Goal: Task Accomplishment & Management: Complete application form

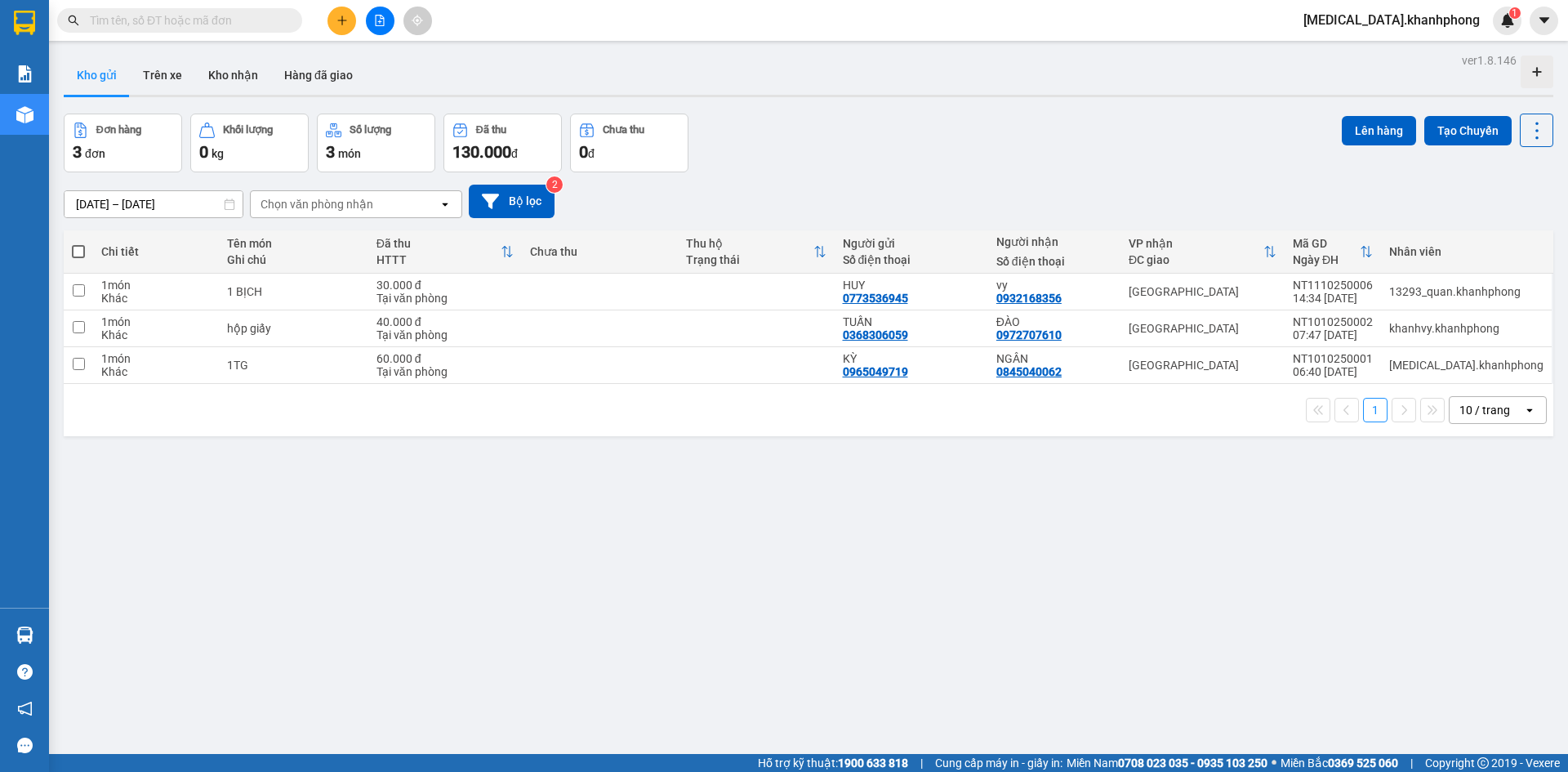
click at [339, 25] on icon "plus" at bounding box center [342, 20] width 11 height 11
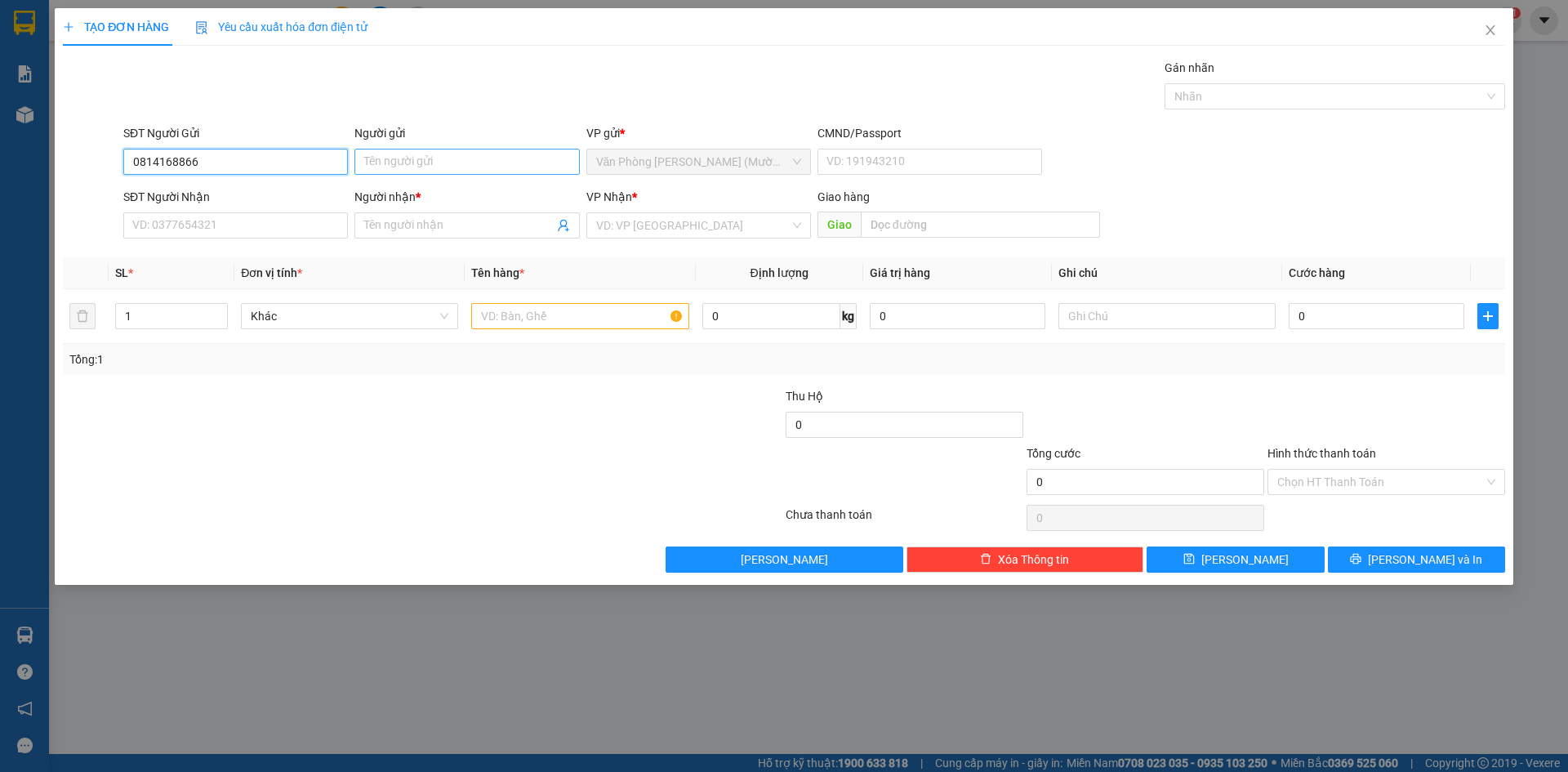
type input "0814168866"
click at [474, 161] on input "Người gửi" at bounding box center [466, 161] width 224 height 26
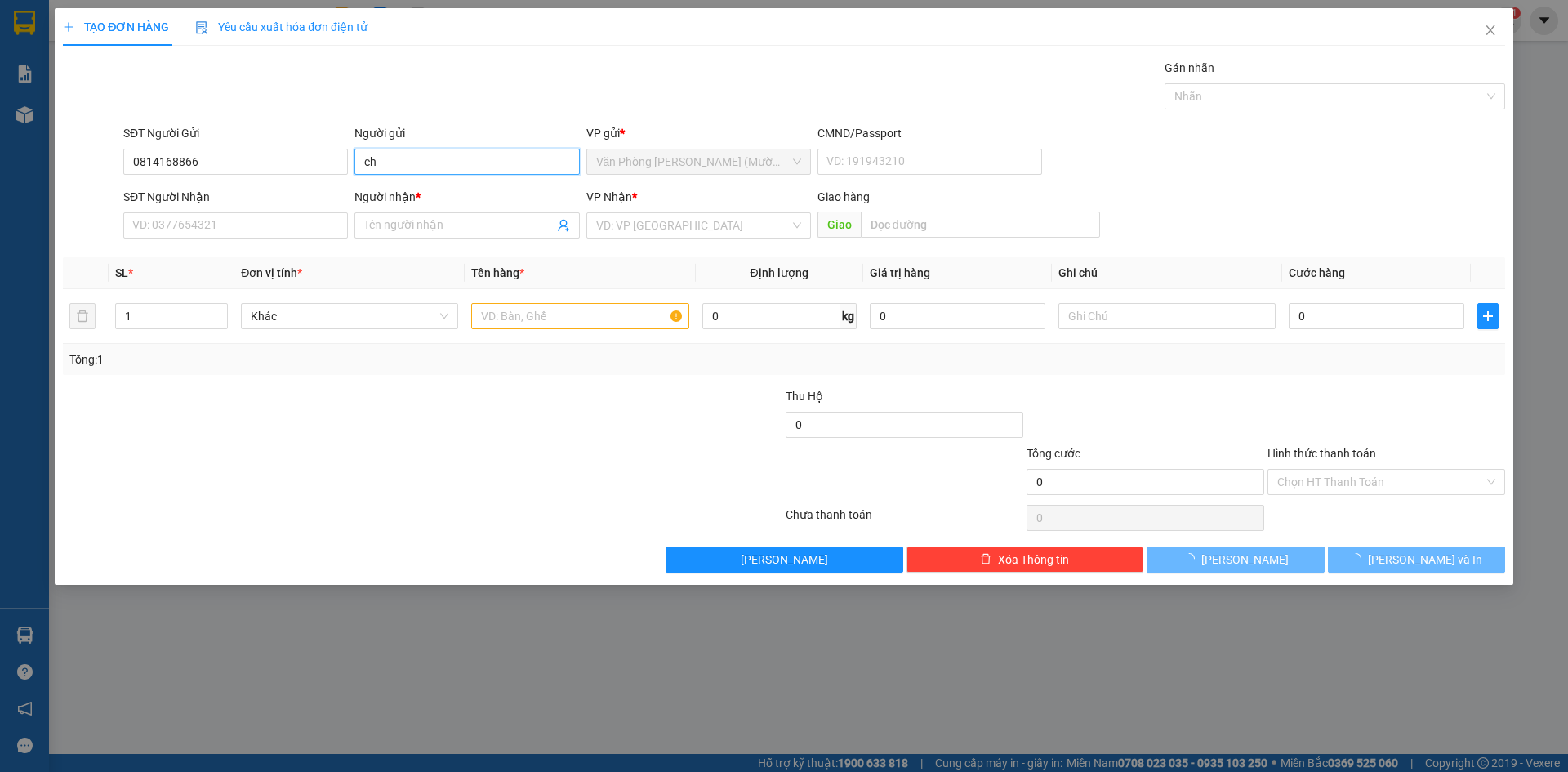
type input "c"
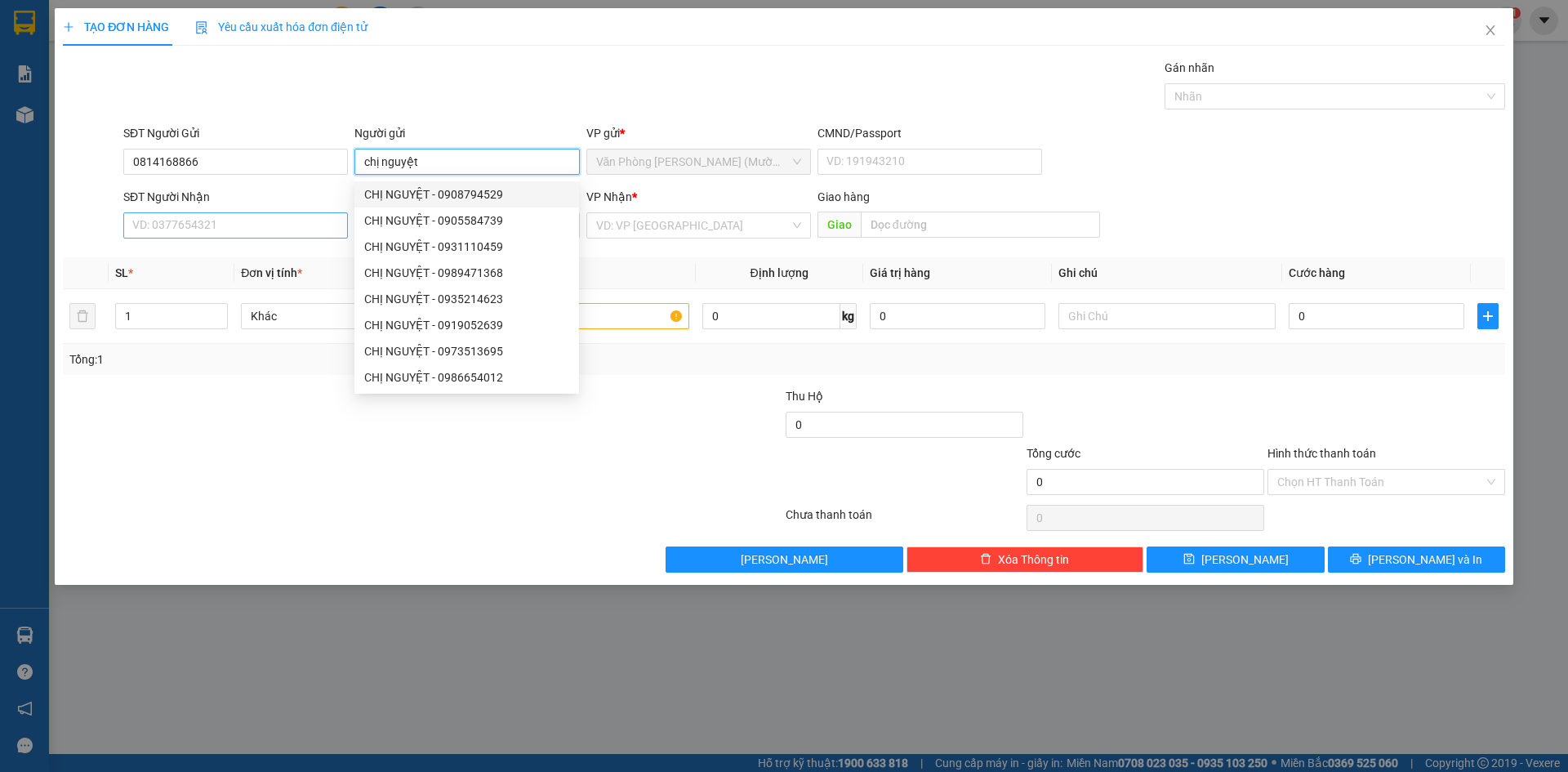
type input "chị nguyệt"
click at [174, 222] on input "SĐT Người Nhận" at bounding box center [235, 225] width 224 height 26
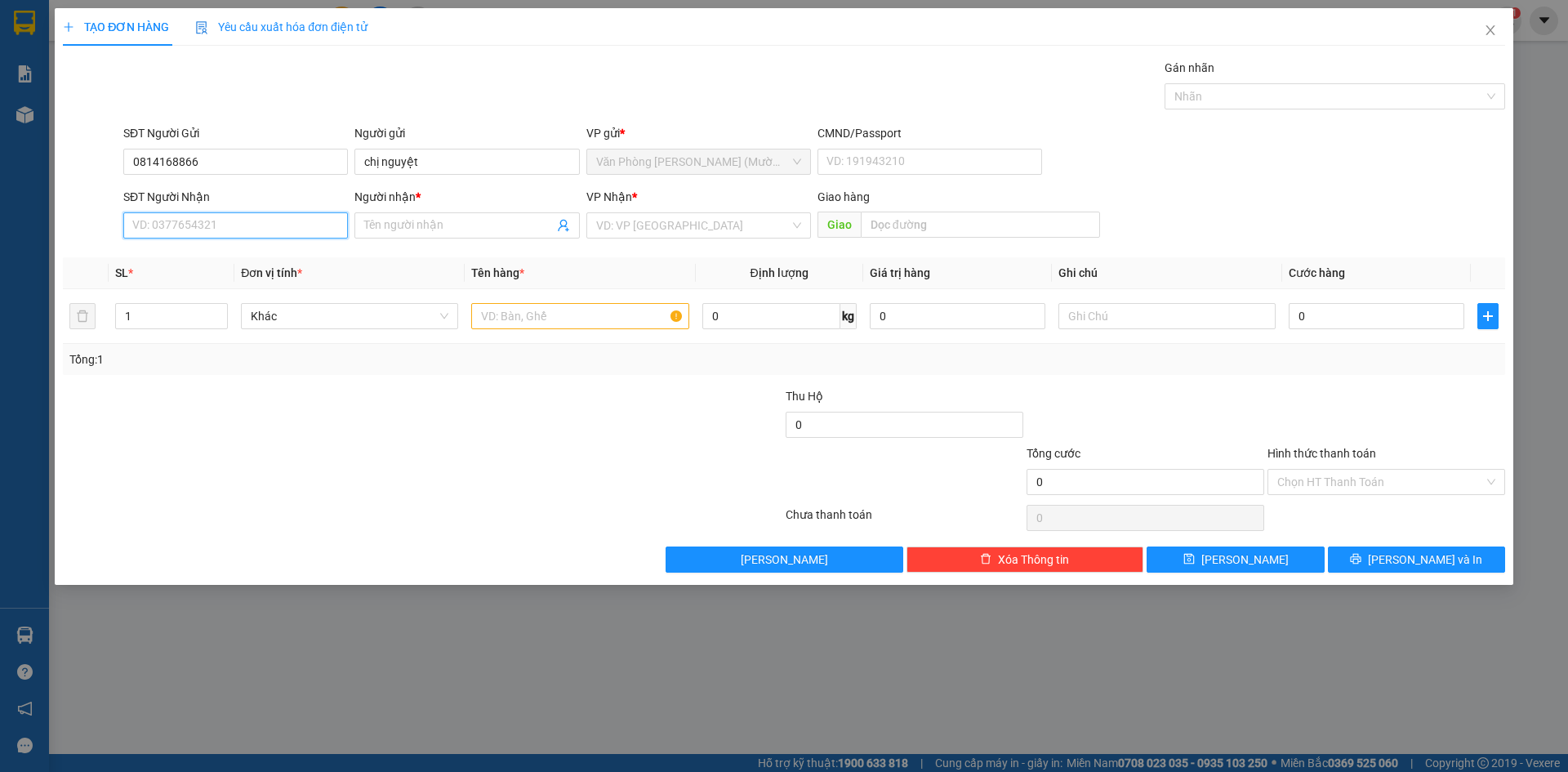
click at [161, 223] on input "SĐT Người Nhận" at bounding box center [235, 225] width 224 height 26
type input "0905405530"
click at [417, 224] on input "Người nhận *" at bounding box center [458, 225] width 189 height 18
click at [405, 226] on input "THUYD HẰNG" at bounding box center [458, 225] width 189 height 18
type input "THUY HẰNG"
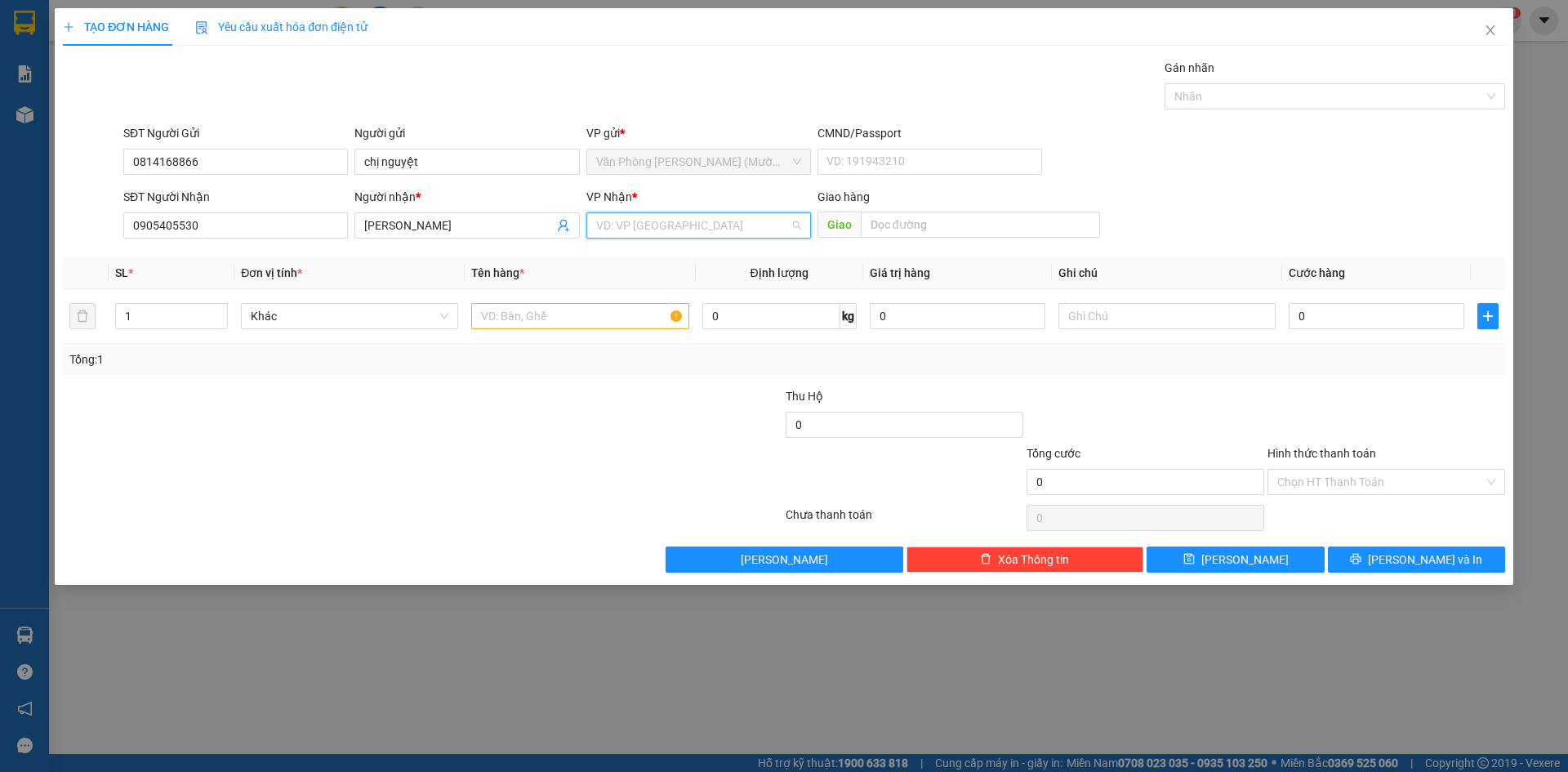
click at [629, 224] on input "search" at bounding box center [693, 225] width 194 height 25
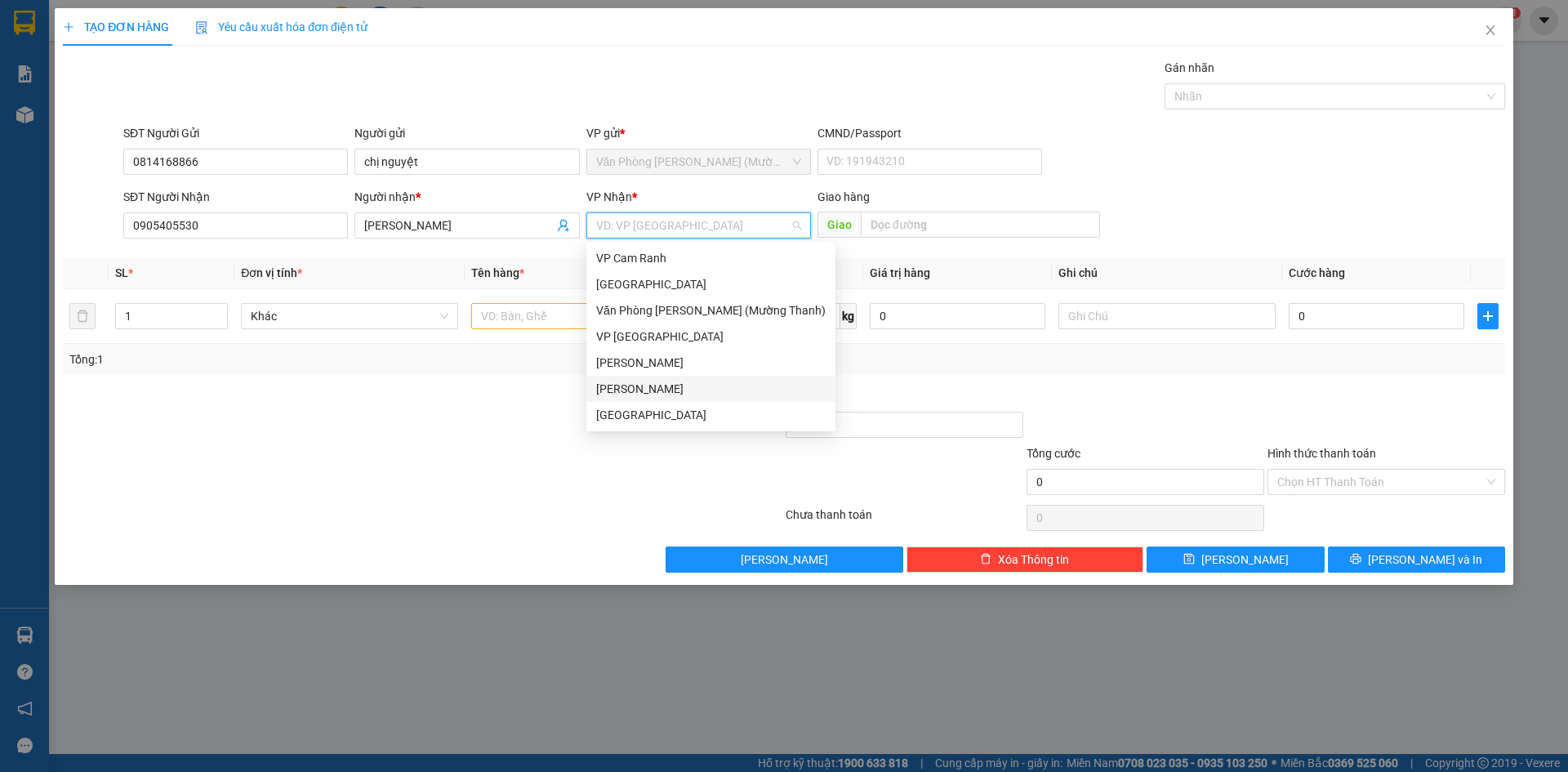
click at [637, 384] on div "Phạm Ngũ Lão" at bounding box center [710, 388] width 230 height 18
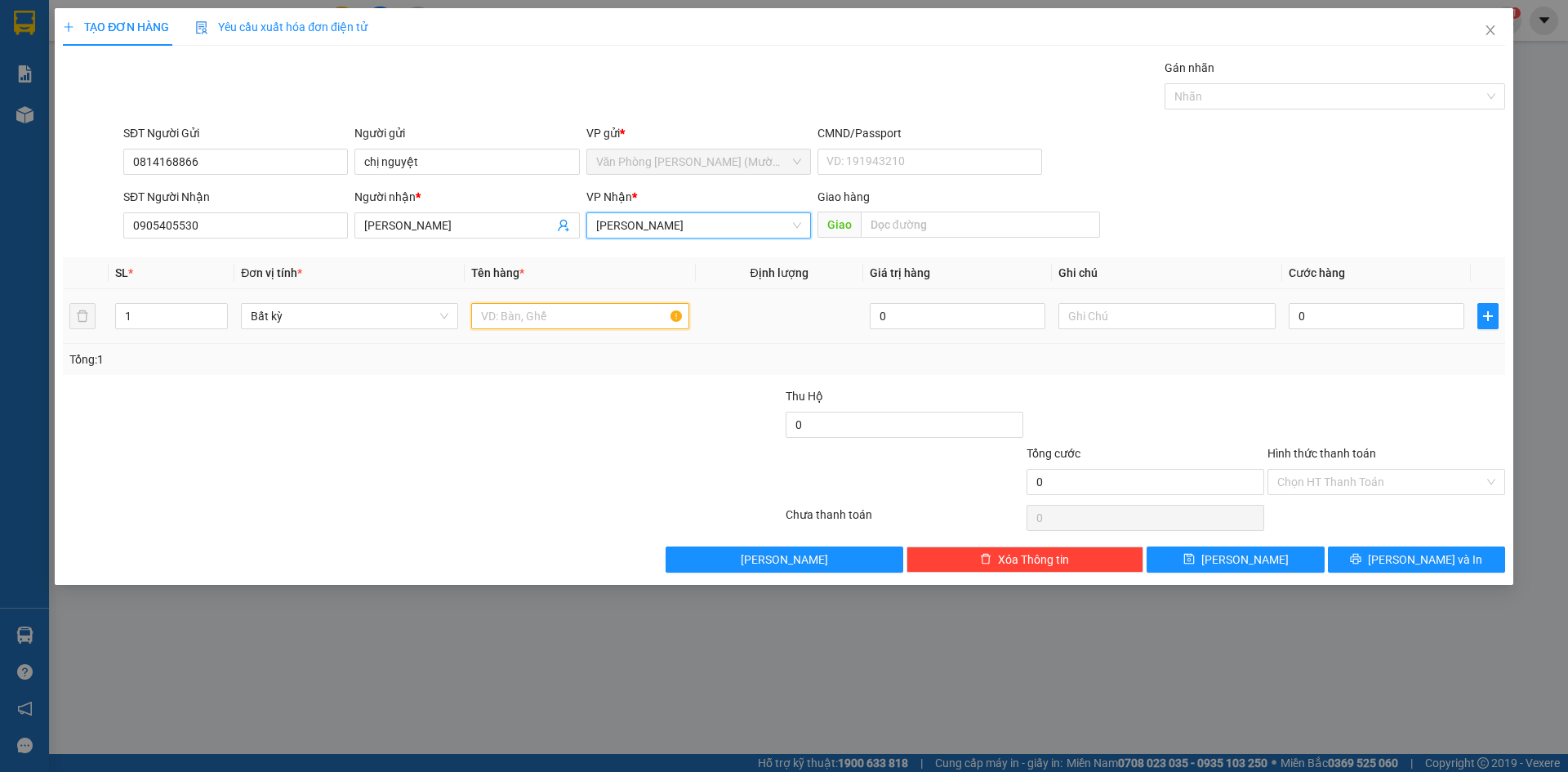
click at [563, 313] on input "text" at bounding box center [580, 315] width 218 height 26
type input "1 TẬP GIẤY"
click at [1321, 320] on input "0" at bounding box center [1376, 315] width 175 height 26
type input "3"
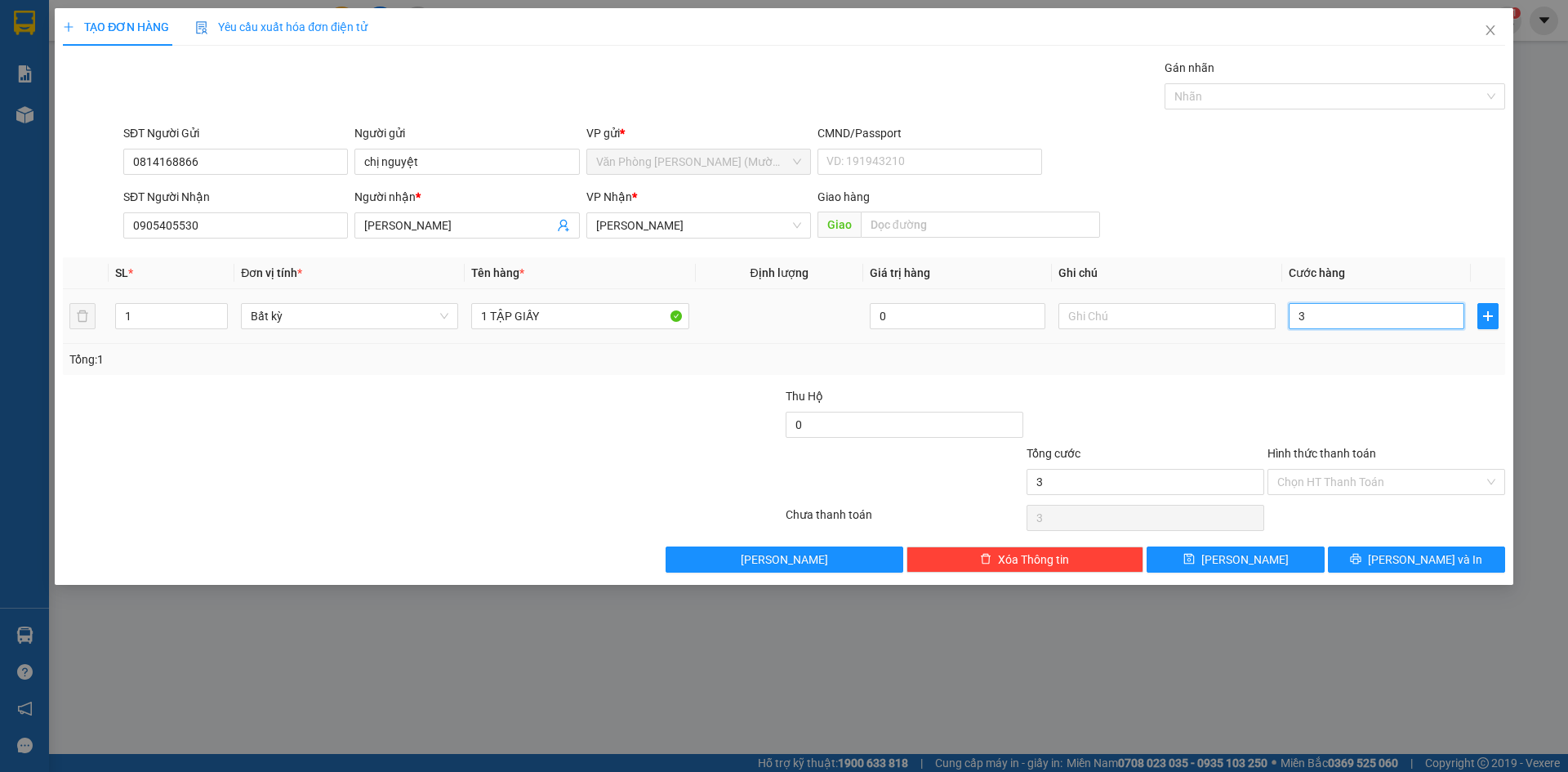
type input "3"
type input "30"
type input "30.000"
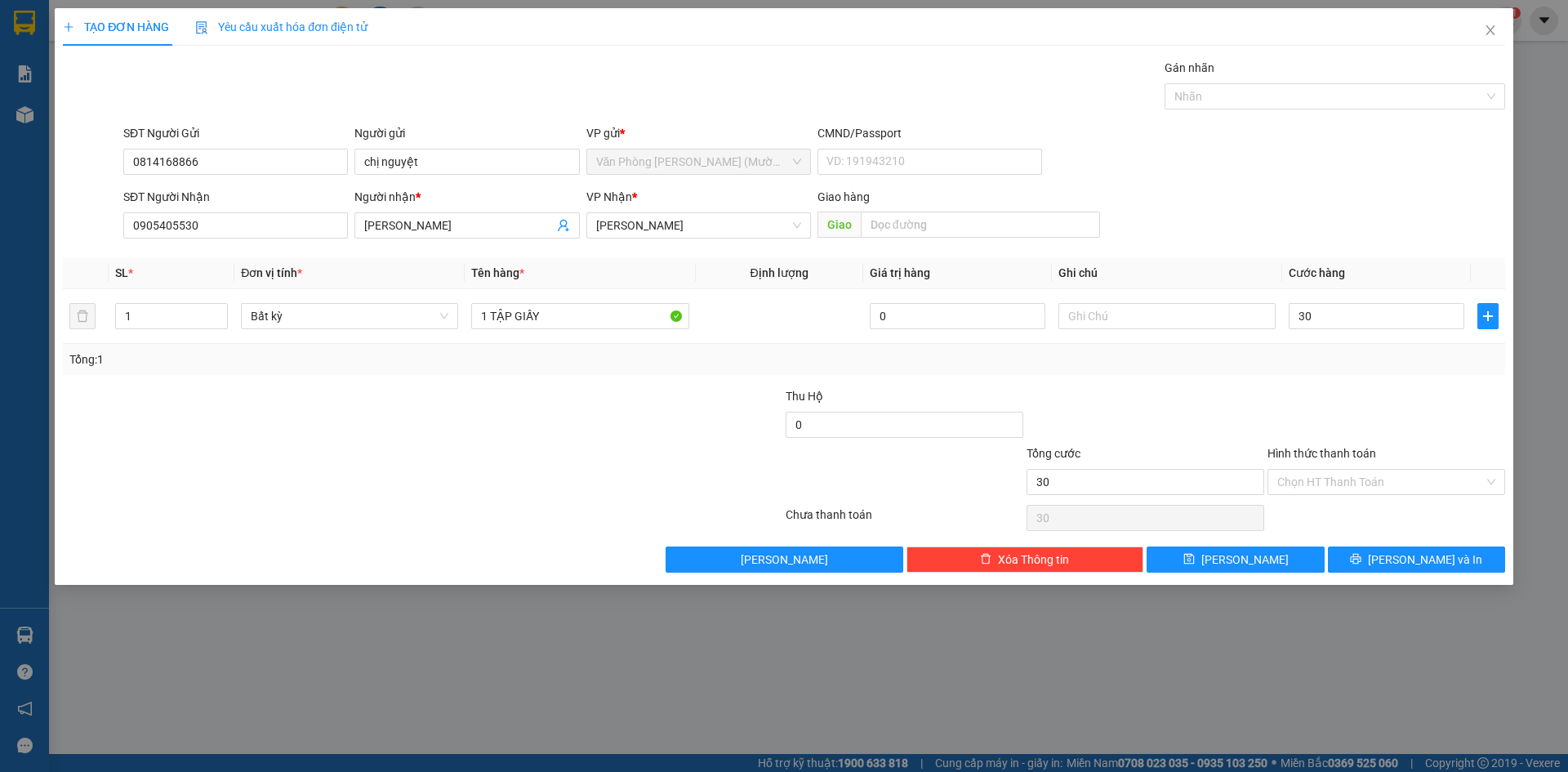
type input "30.000"
click at [1307, 405] on div at bounding box center [1385, 416] width 241 height 57
click at [1373, 559] on button "Lưu và In" at bounding box center [1417, 559] width 177 height 26
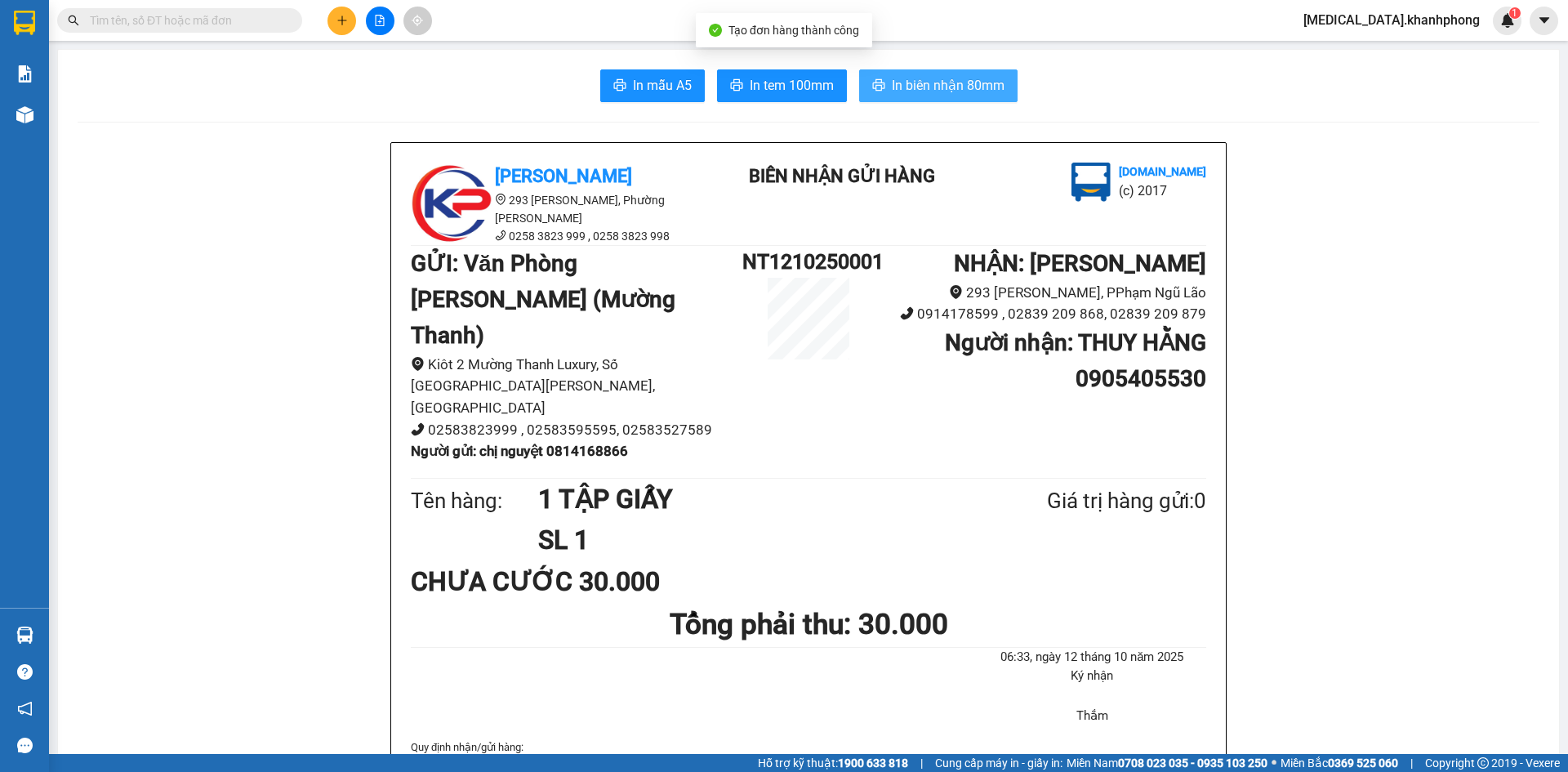
click at [914, 91] on span "In biên nhận 80mm" at bounding box center [948, 85] width 113 height 20
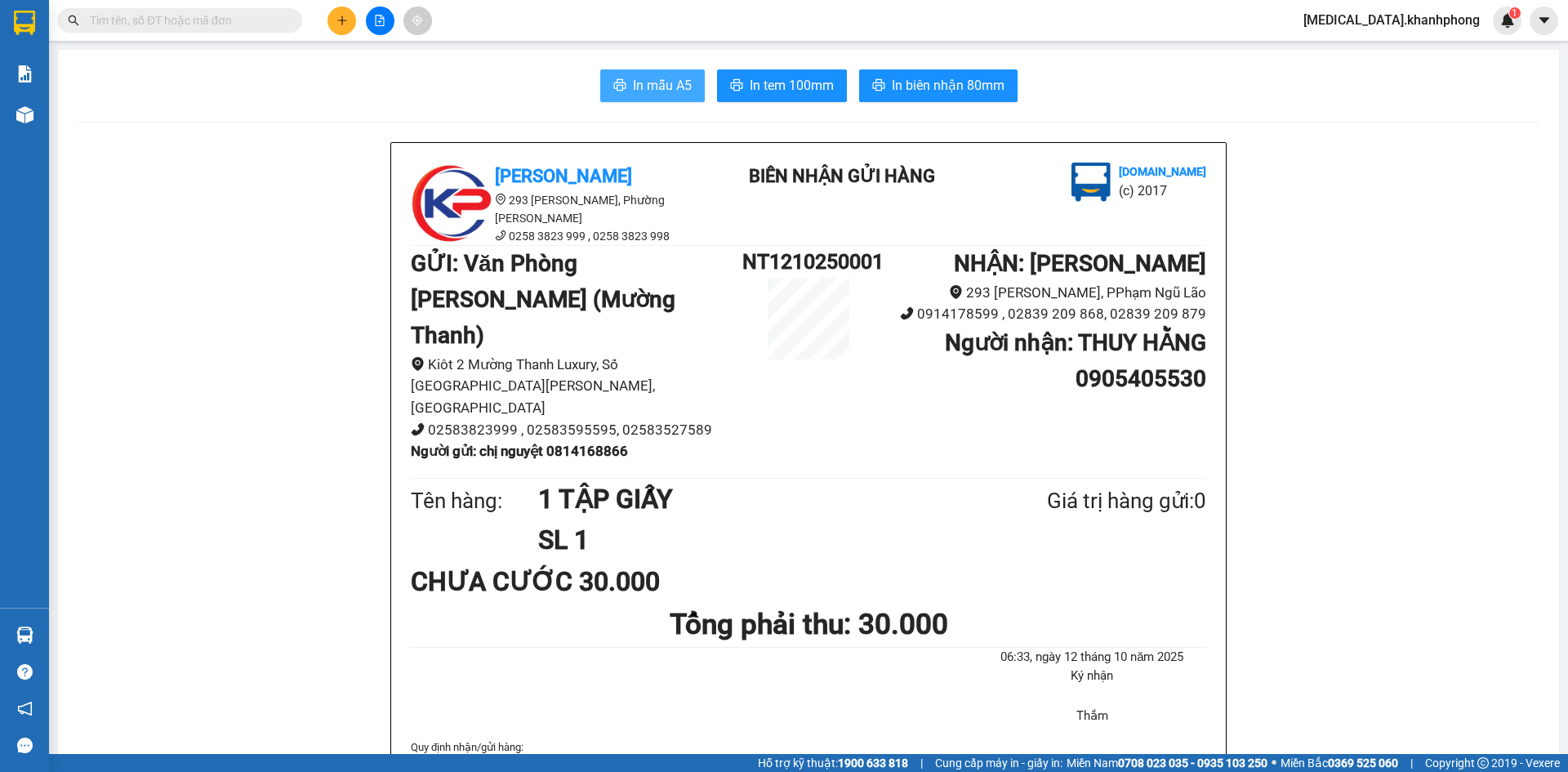
click at [619, 78] on button "In mẫu A5" at bounding box center [652, 85] width 104 height 32
click at [658, 85] on span "In mẫu A5" at bounding box center [662, 85] width 59 height 20
